Goal: Task Accomplishment & Management: Use online tool/utility

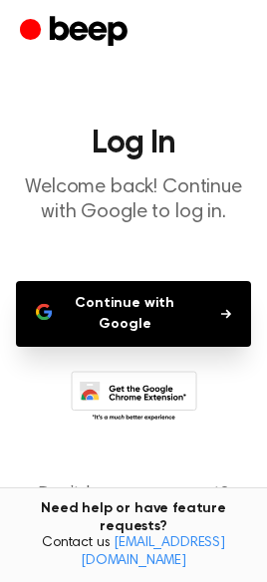
click at [135, 329] on button "Continue with Google" at bounding box center [133, 314] width 235 height 66
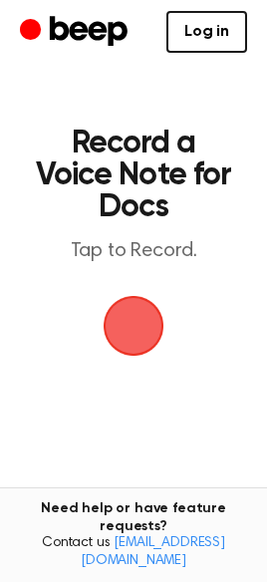
click at [133, 325] on span "button" at bounding box center [134, 326] width 61 height 61
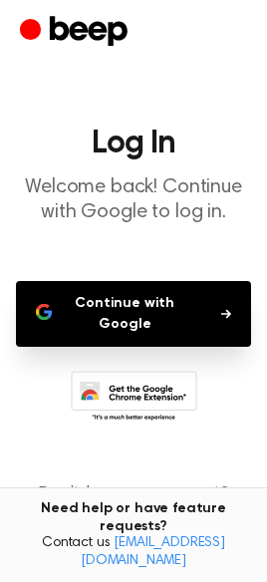
click at [205, 318] on button "Continue with Google" at bounding box center [133, 314] width 235 height 66
click at [92, 316] on button "Continue with Google" at bounding box center [133, 314] width 235 height 66
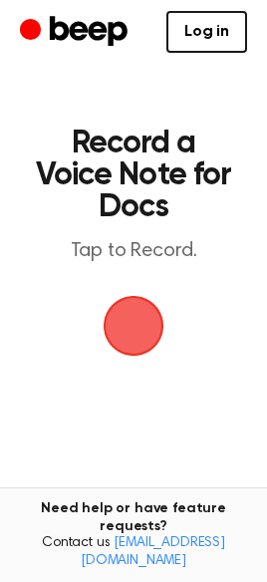
click at [147, 319] on span "button" at bounding box center [134, 326] width 72 height 72
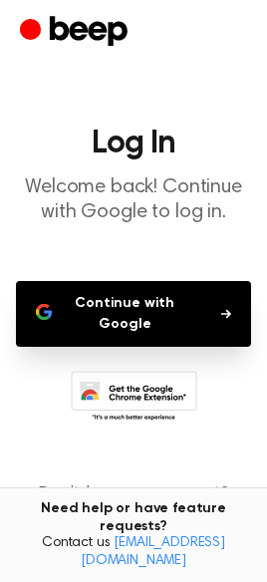
click at [223, 306] on button "Continue with Google" at bounding box center [133, 314] width 235 height 66
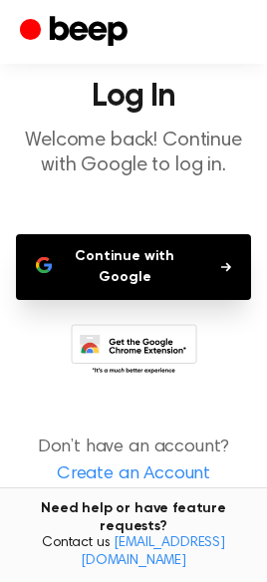
click at [141, 468] on link "Create an Account" at bounding box center [133, 474] width 227 height 27
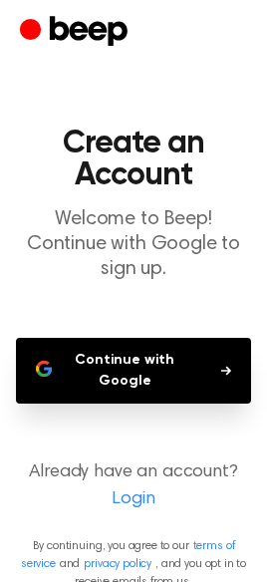
click at [133, 363] on button "Continue with Google" at bounding box center [133, 371] width 235 height 66
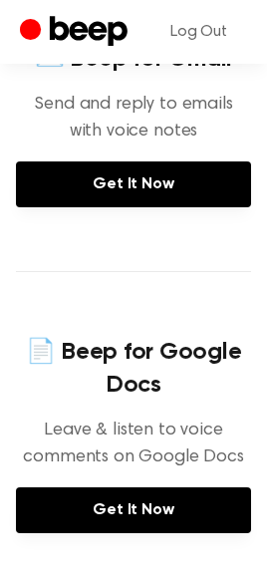
scroll to position [790, 0]
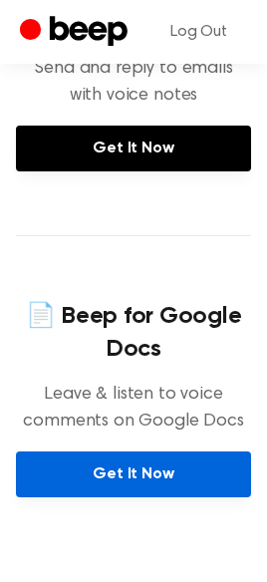
click at [134, 451] on link "Get It Now" at bounding box center [133, 474] width 235 height 46
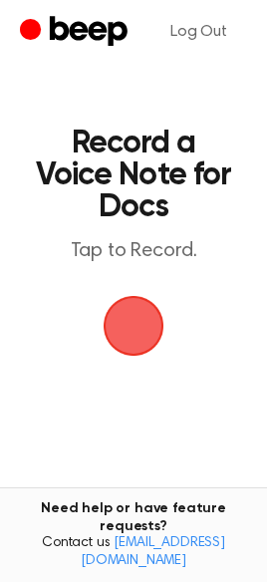
click at [143, 314] on span "button" at bounding box center [134, 326] width 94 height 94
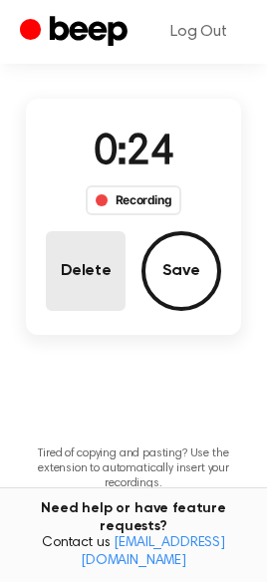
scroll to position [131, 0]
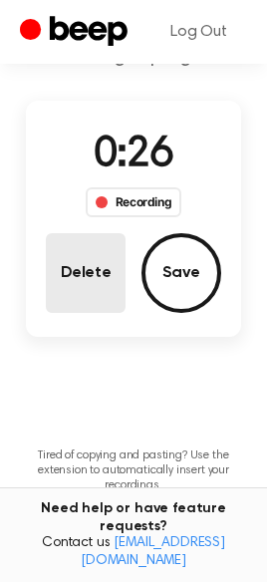
click at [80, 288] on button "Delete" at bounding box center [86, 273] width 80 height 80
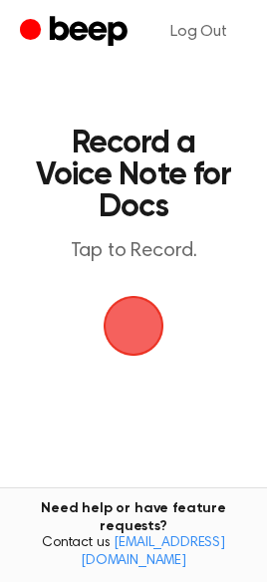
click at [142, 324] on span "button" at bounding box center [134, 326] width 108 height 108
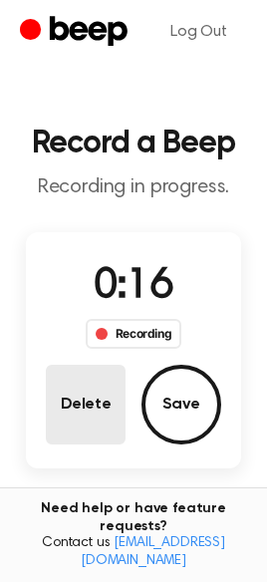
click at [100, 402] on button "Delete" at bounding box center [86, 404] width 80 height 80
